Goal: Task Accomplishment & Management: Use online tool/utility

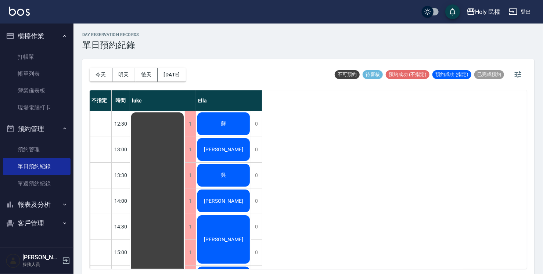
click at [234, 144] on div "[PERSON_NAME]" at bounding box center [223, 149] width 55 height 25
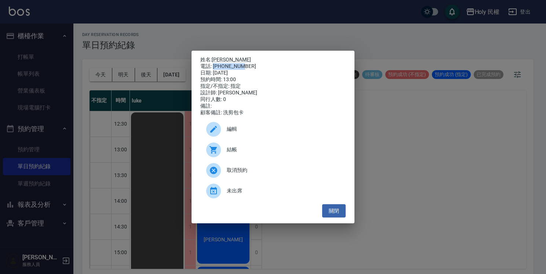
drag, startPoint x: 214, startPoint y: 65, endPoint x: 260, endPoint y: 64, distance: 45.9
click at [260, 64] on div "電話: [PHONE_NUMBER]" at bounding box center [272, 66] width 145 height 7
drag, startPoint x: 260, startPoint y: 64, endPoint x: 235, endPoint y: 61, distance: 24.8
drag, startPoint x: 235, startPoint y: 61, endPoint x: 218, endPoint y: 62, distance: 17.3
click at [218, 63] on div "電話: [PHONE_NUMBER]" at bounding box center [272, 66] width 145 height 7
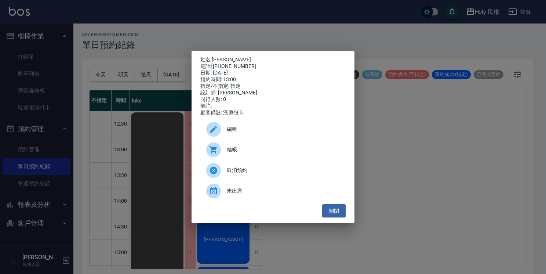
drag, startPoint x: 218, startPoint y: 62, endPoint x: 211, endPoint y: 64, distance: 6.6
click at [211, 64] on div "電話: [PHONE_NUMBER]" at bounding box center [272, 66] width 145 height 7
click at [213, 64] on div "電話: [PHONE_NUMBER]" at bounding box center [272, 66] width 145 height 7
drag, startPoint x: 213, startPoint y: 64, endPoint x: 239, endPoint y: 60, distance: 26.0
click at [239, 60] on div "姓名: [PERSON_NAME] 電話: [PHONE_NUMBER] 日期: [DATE] 預約時間: 13:00 指定/不指定: 指定 設計師: [PE…" at bounding box center [272, 86] width 145 height 59
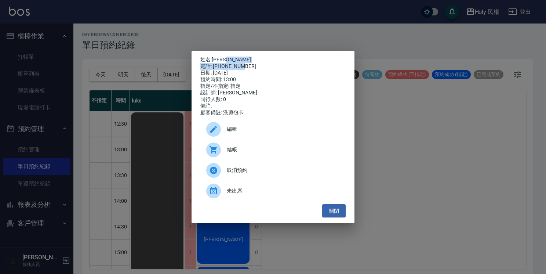
drag, startPoint x: 239, startPoint y: 60, endPoint x: 233, endPoint y: 64, distance: 7.1
click at [233, 64] on div "電話: [PHONE_NUMBER]" at bounding box center [272, 66] width 145 height 7
copy div "[PERSON_NAME] 電話: [PHONE_NUMBER]"
click at [339, 211] on button "關閉" at bounding box center [333, 211] width 23 height 14
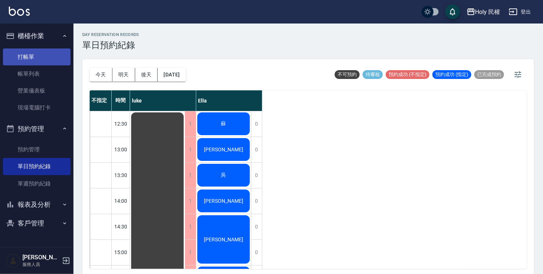
click at [37, 57] on link "打帳單" at bounding box center [37, 56] width 68 height 17
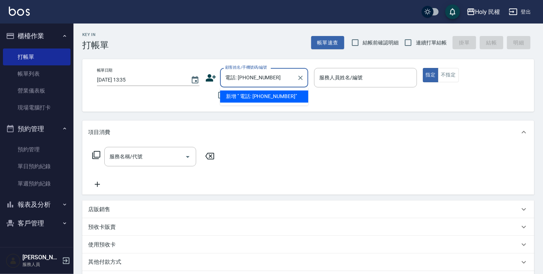
drag, startPoint x: 240, startPoint y: 78, endPoint x: 208, endPoint y: 81, distance: 32.1
click at [208, 81] on div "顧客姓名/手機號碼/編號 電話: [PHONE_NUMBER] 顧客姓名/手機號碼/編號" at bounding box center [256, 77] width 103 height 19
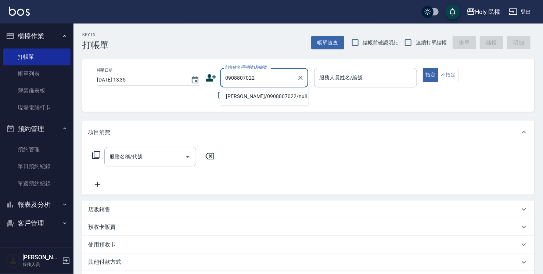
click at [262, 94] on li "[PERSON_NAME]/0908807022/null" at bounding box center [264, 96] width 88 height 12
type input "[PERSON_NAME]/0908807022/null"
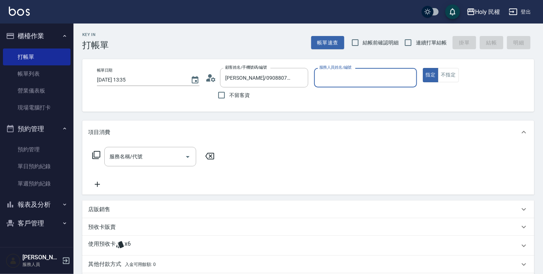
click at [209, 245] on div "使用預收卡 x6" at bounding box center [303, 245] width 431 height 11
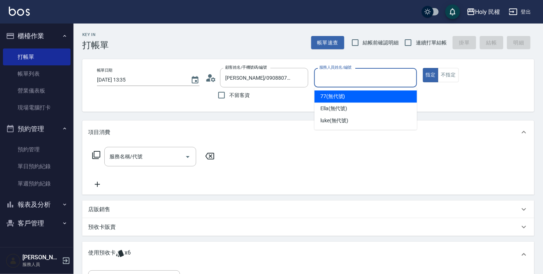
click at [373, 76] on input "服務人員姓名/編號" at bounding box center [365, 77] width 96 height 13
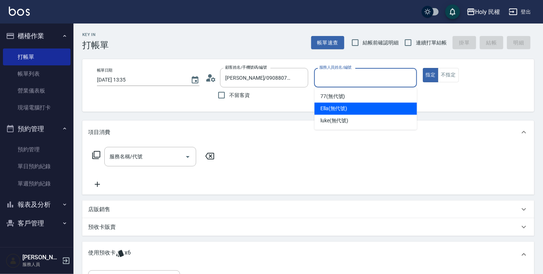
click at [355, 108] on div "Ella (無代號)" at bounding box center [365, 108] width 102 height 12
type input "Ella(無代號)"
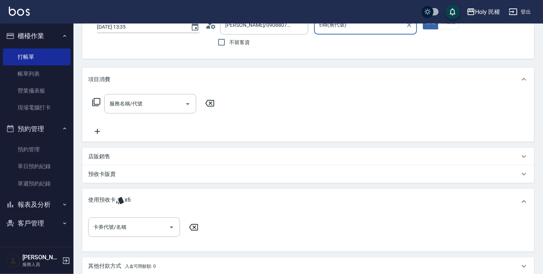
scroll to position [73, 0]
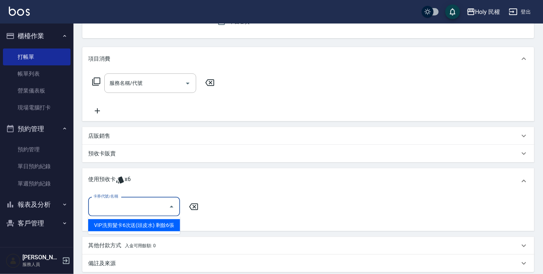
click at [138, 201] on input "卡券代號/名稱" at bounding box center [128, 206] width 74 height 13
click at [132, 229] on div "VIP洗剪髮卡6次送(頭皮水) 剩餘6張" at bounding box center [134, 225] width 92 height 12
type input "VIP洗剪髮卡6次送(頭皮水)"
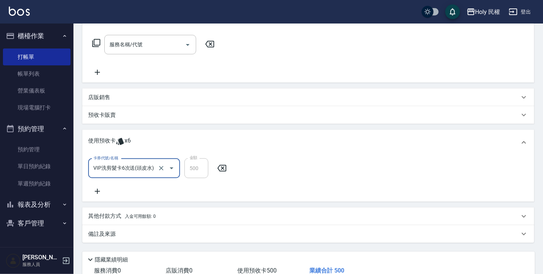
scroll to position [163, 0]
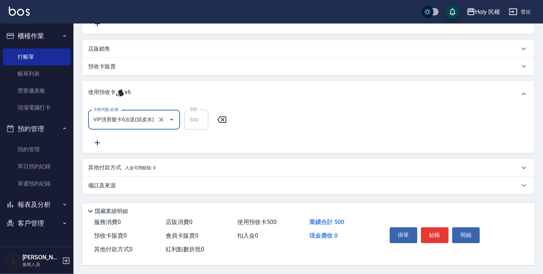
click at [379, 192] on div "備註及來源" at bounding box center [308, 186] width 452 height 18
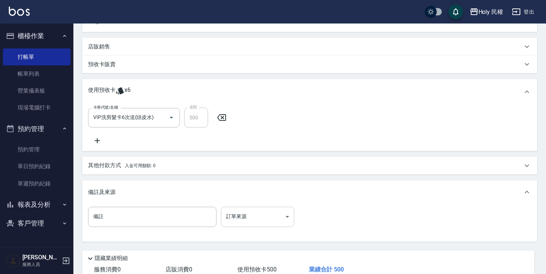
click at [267, 212] on body "Holy 民權 登出 櫃檯作業 打帳單 帳單列表 營業儀表板 現場電腦打卡 預約管理 預約管理 單日預約紀錄 單週預約紀錄 報表及分析 報表目錄 店家日報表 …" at bounding box center [273, 79] width 546 height 484
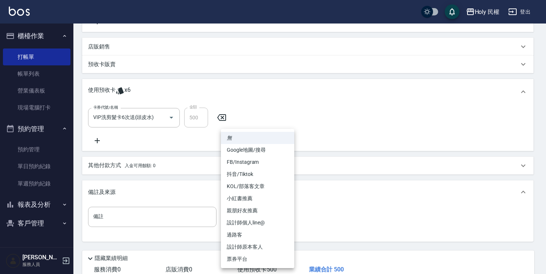
click at [258, 243] on li "設計師原本客人" at bounding box center [257, 247] width 73 height 12
type input "設計師原本客人"
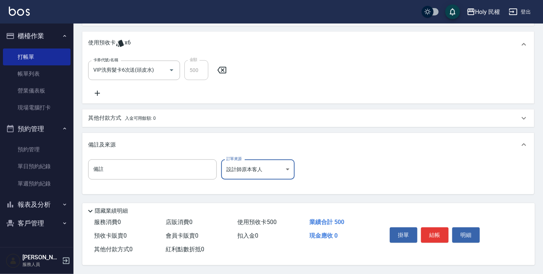
scroll to position [212, 0]
click at [438, 234] on button "結帳" at bounding box center [435, 234] width 28 height 15
